Goal: Transaction & Acquisition: Purchase product/service

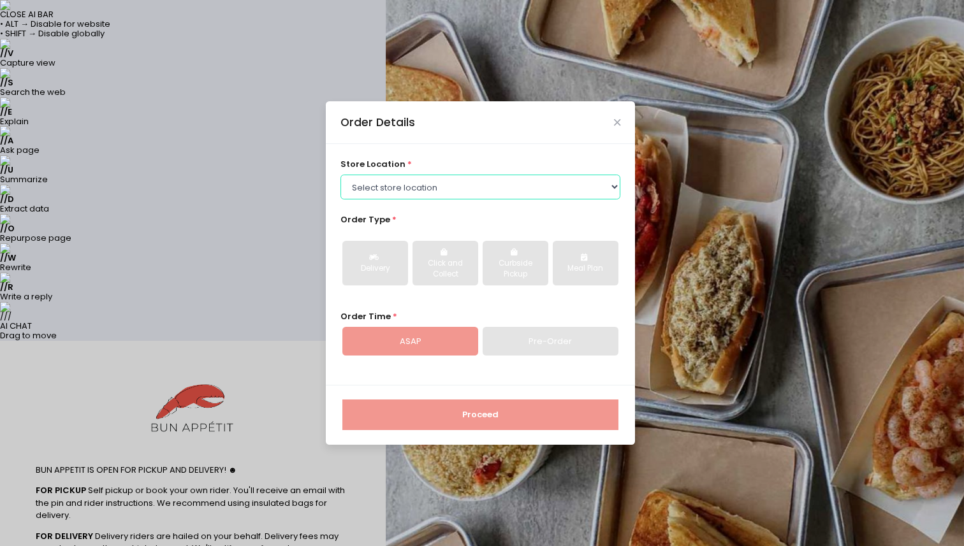
click at [421, 189] on select "Select store location BUN APPETIT - [GEOGRAPHIC_DATA], [GEOGRAPHIC_DATA] BUN AP…" at bounding box center [480, 187] width 280 height 24
select select "60ca97119a4e5348264e4829"
click at [340, 175] on select "Select store location BUN APPETIT - [GEOGRAPHIC_DATA], [GEOGRAPHIC_DATA] BUN AP…" at bounding box center [480, 187] width 280 height 24
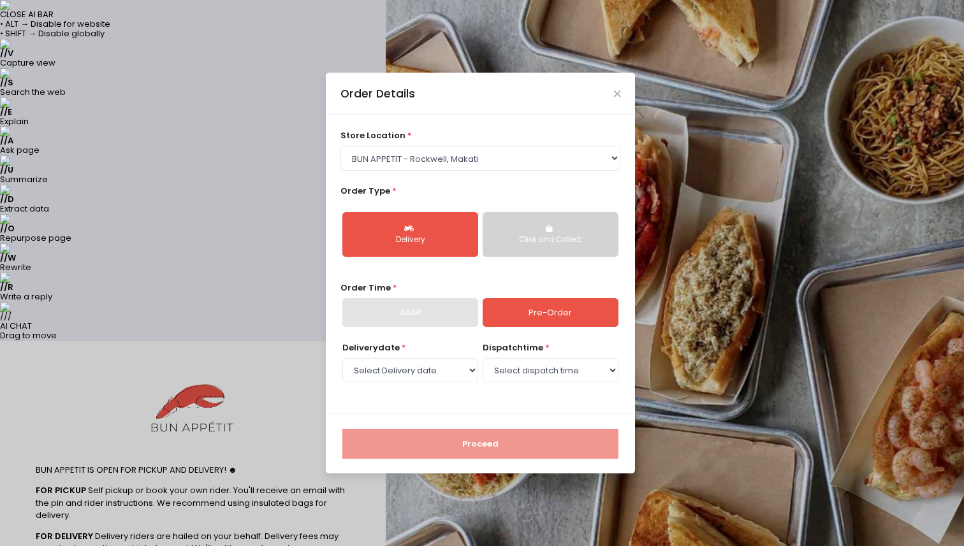
click at [436, 238] on div "Delivery" at bounding box center [410, 240] width 118 height 11
click at [536, 310] on link "Pre-Order" at bounding box center [551, 312] width 136 height 29
click at [444, 375] on select "Select Delivery date [DATE] [DATE] [DATE] [DATE] [DATE] [DATE] [DATE] [DATE]" at bounding box center [410, 370] width 136 height 24
select select "[DATE]"
click at [342, 358] on select "Select Delivery date [DATE] [DATE] [DATE] [DATE] [DATE] [DATE] [DATE] [DATE]" at bounding box center [410, 370] width 136 height 24
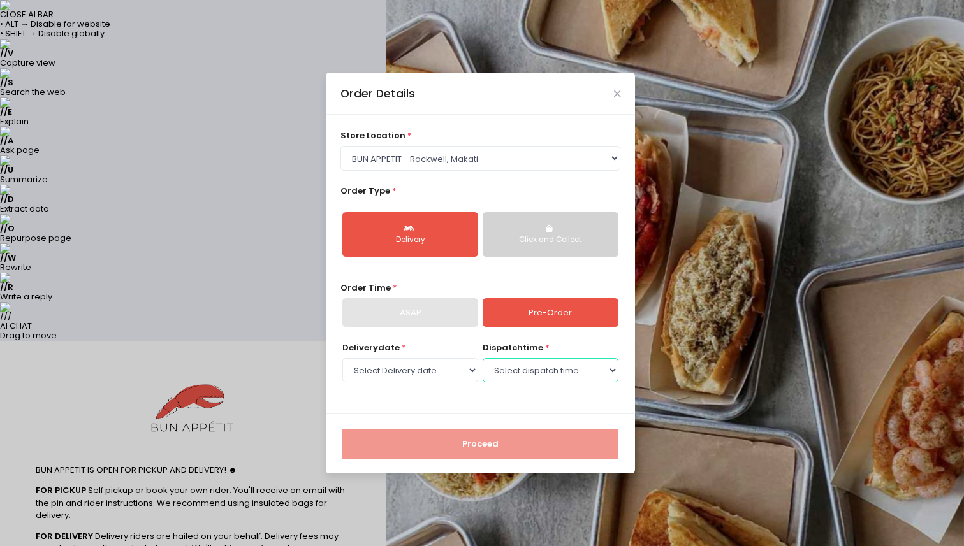
click at [521, 368] on select "Select dispatch time 10:00 AM - 10:30 AM 10:30 AM - 11:00 AM 11:00 AM - 11:30 A…" at bounding box center [551, 370] width 136 height 24
select select "11:00"
click at [483, 358] on select "Select dispatch time 10:00 AM - 10:30 AM 10:30 AM - 11:00 AM 11:00 AM - 11:30 A…" at bounding box center [551, 370] width 136 height 24
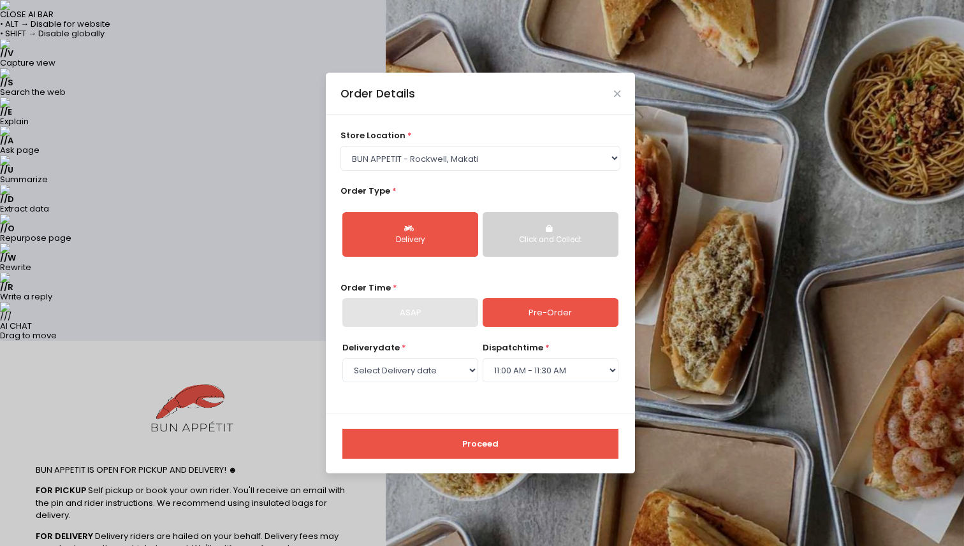
click at [523, 437] on button "Proceed" at bounding box center [480, 444] width 276 height 31
